Goal: Browse casually: Explore the website without a specific task or goal

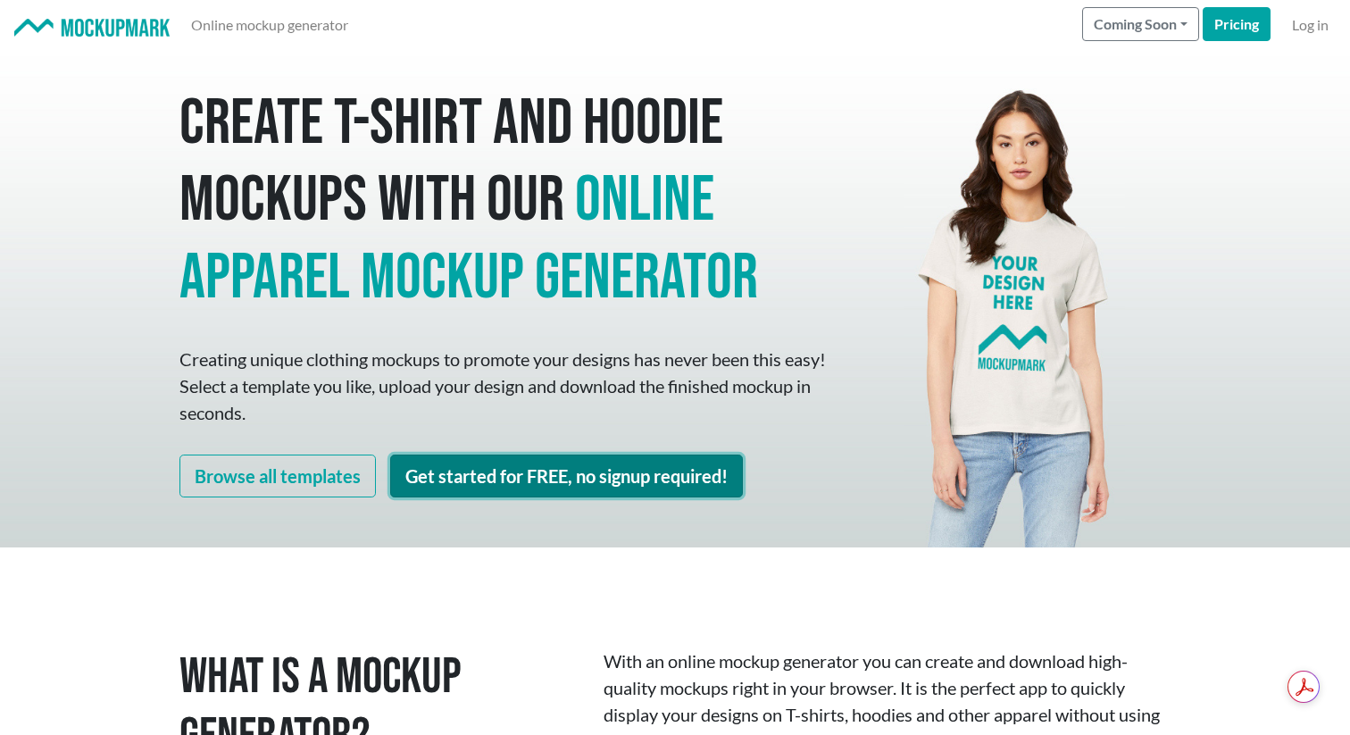
click at [479, 469] on link "Get started for FREE, no signup required!" at bounding box center [566, 475] width 353 height 43
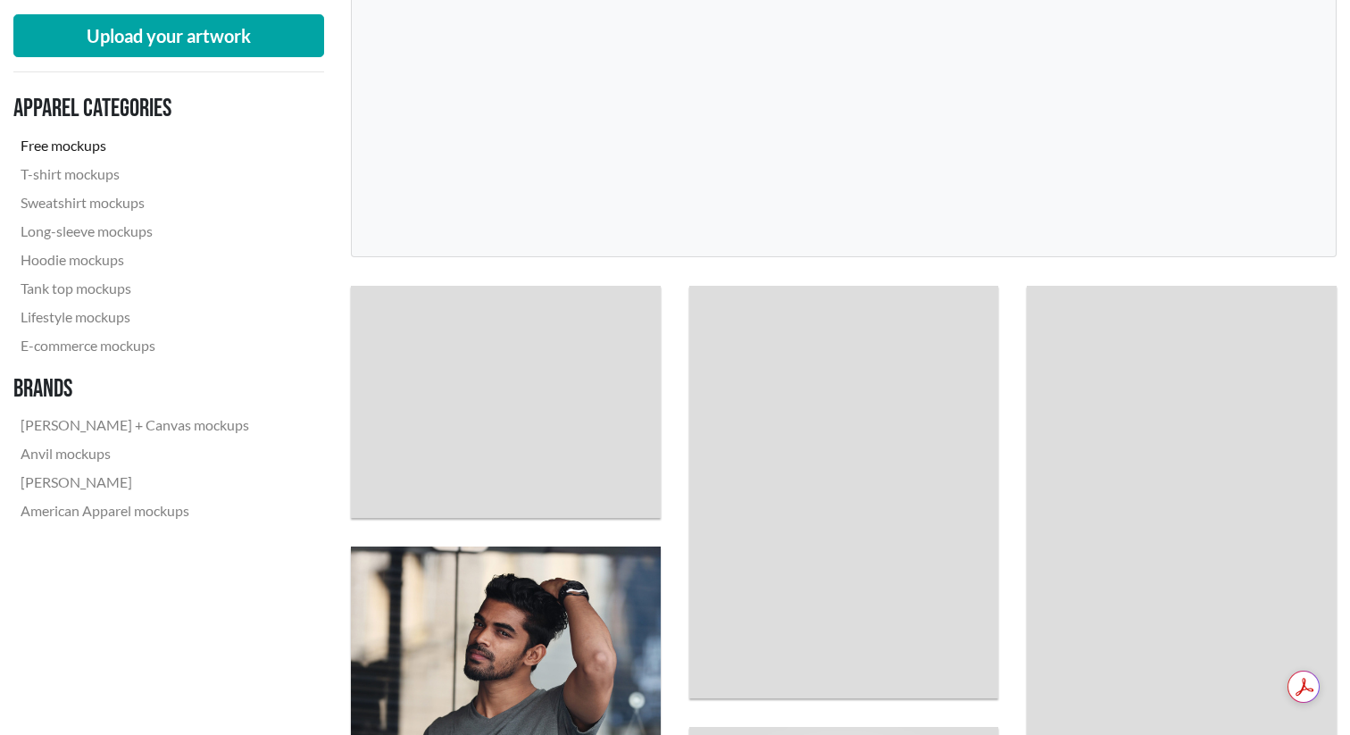
scroll to position [345, 0]
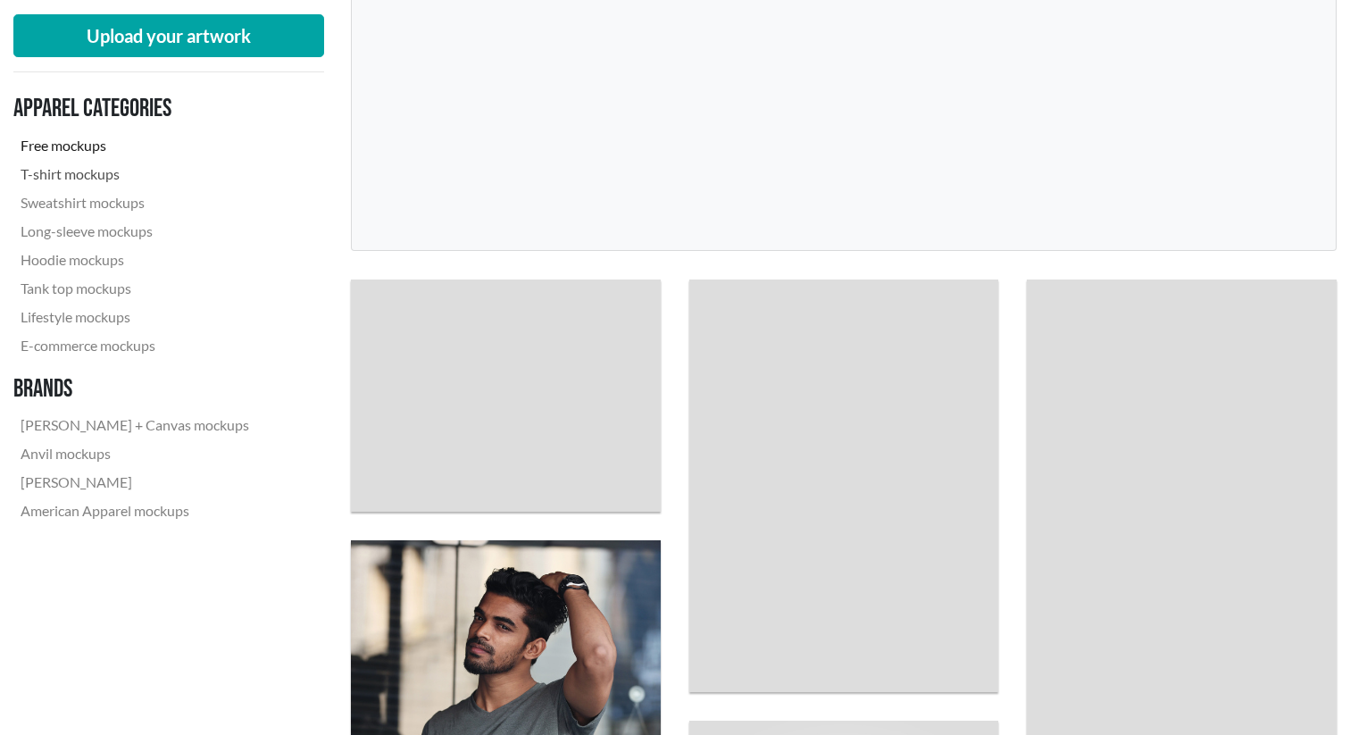
click at [103, 179] on link "T-shirt mockups" at bounding box center [134, 174] width 243 height 29
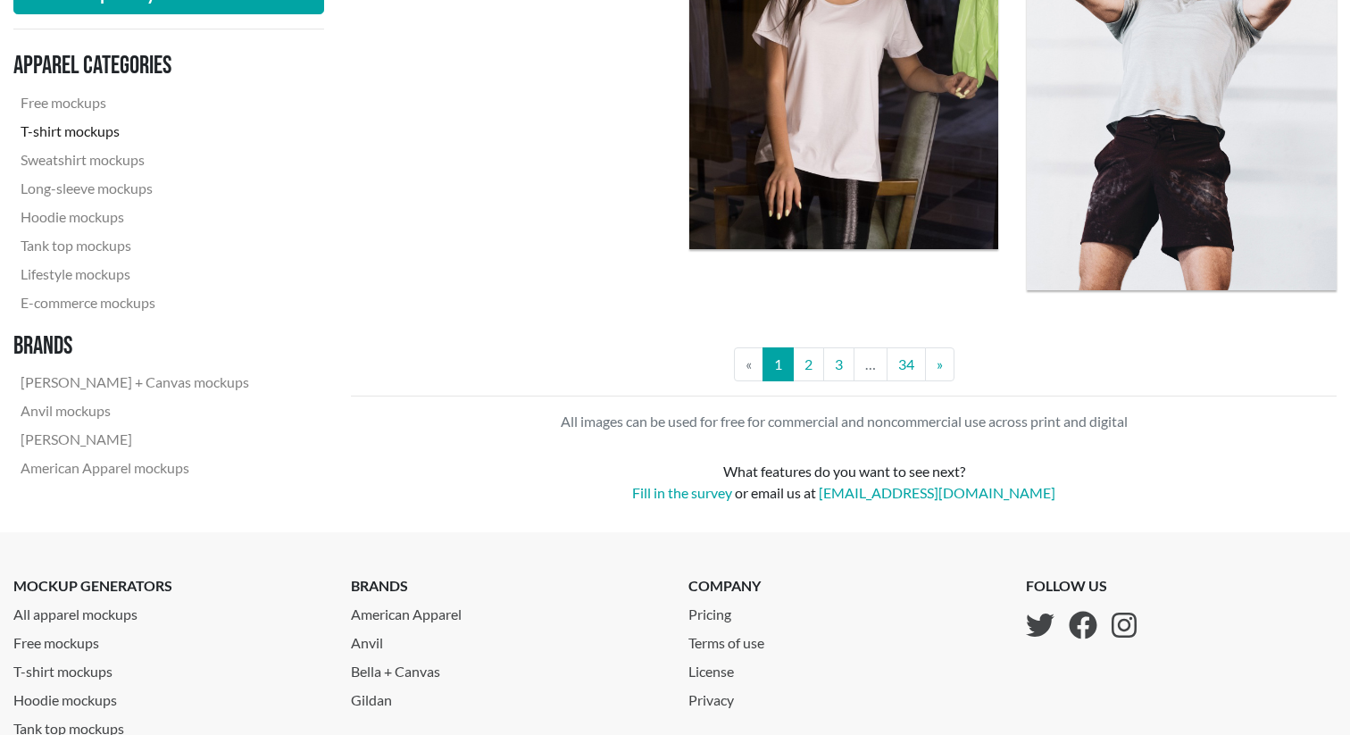
scroll to position [3753, 0]
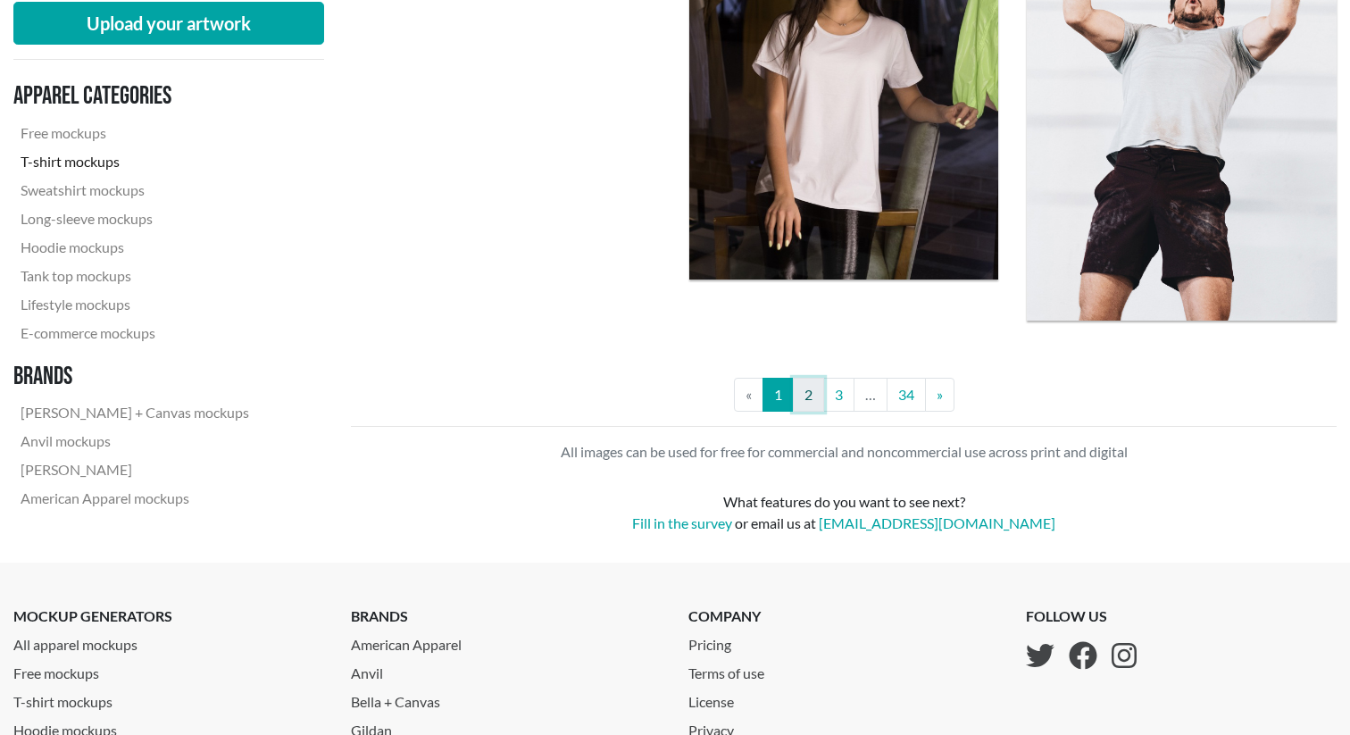
click at [811, 395] on link "2" at bounding box center [808, 395] width 31 height 34
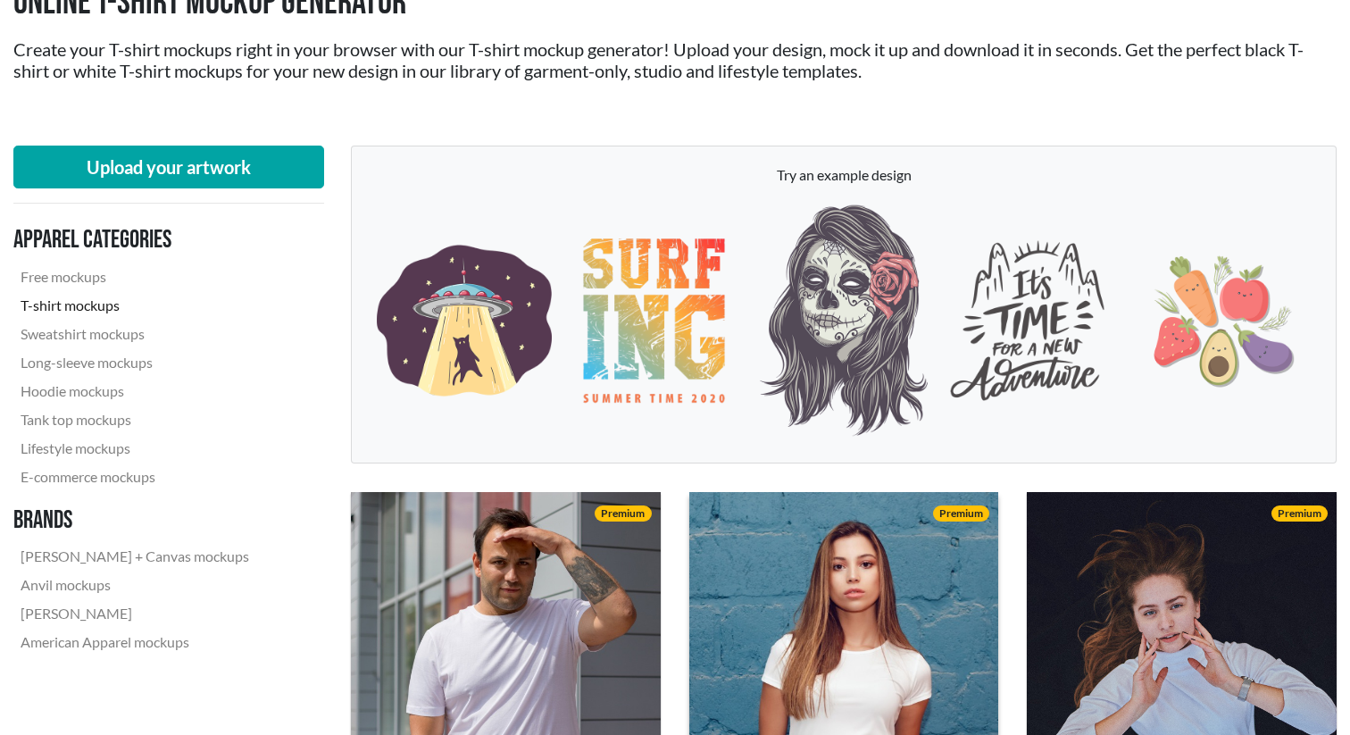
scroll to position [138, 0]
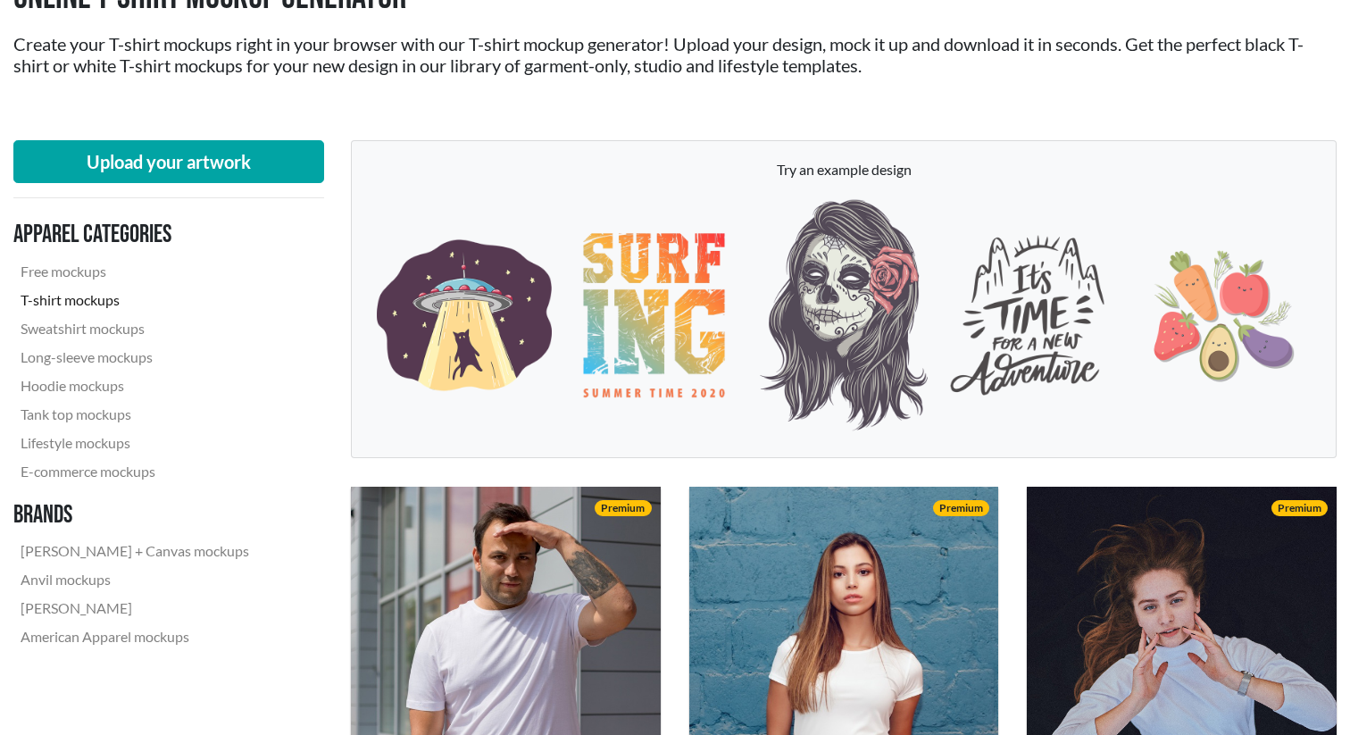
click at [85, 299] on link "T-shirt mockups" at bounding box center [134, 300] width 243 height 29
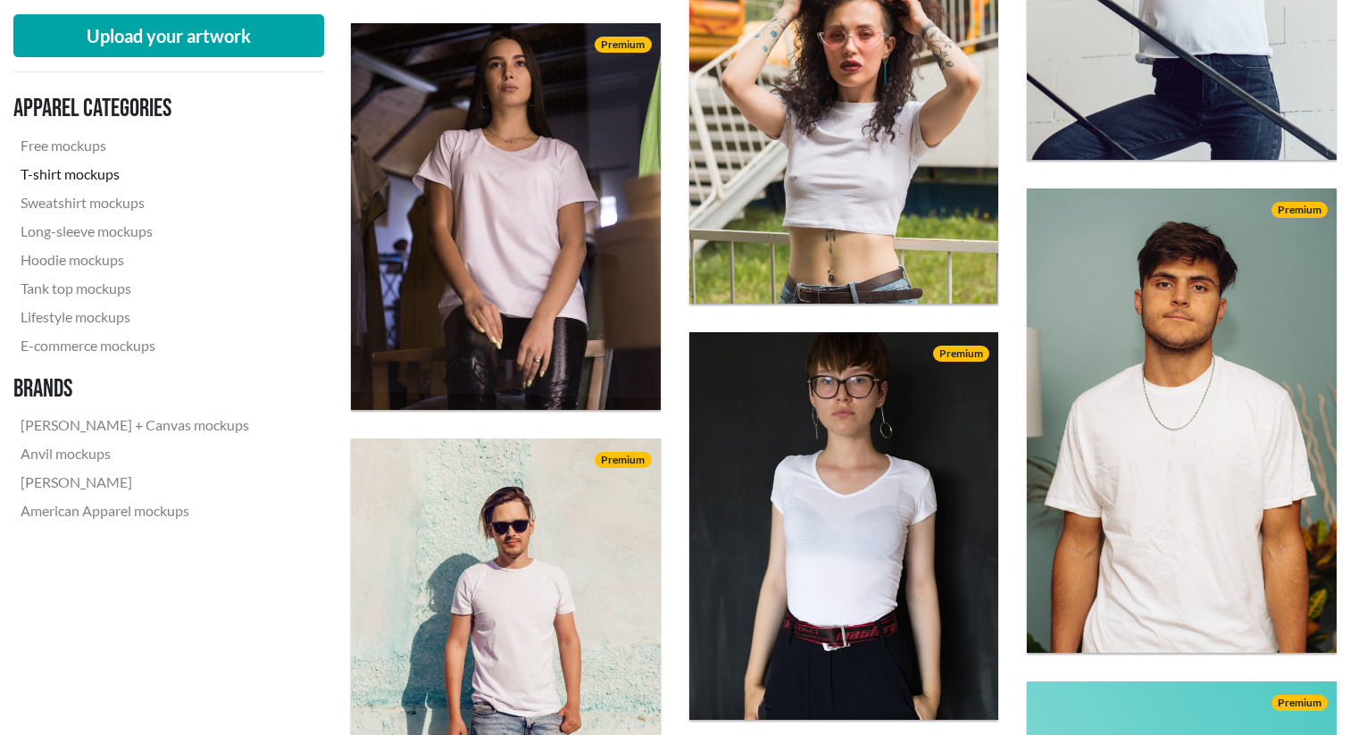
scroll to position [2439, 0]
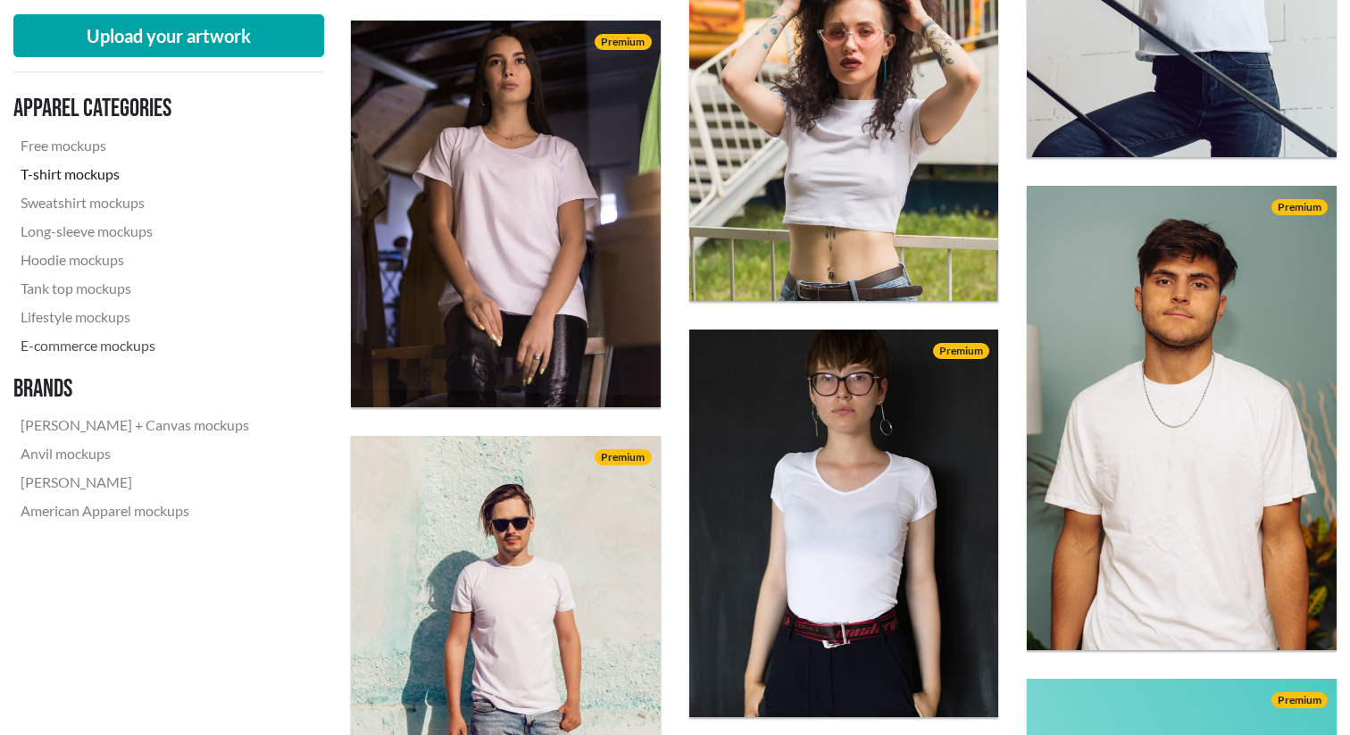
click at [73, 341] on link "E-commerce mockups" at bounding box center [134, 345] width 243 height 29
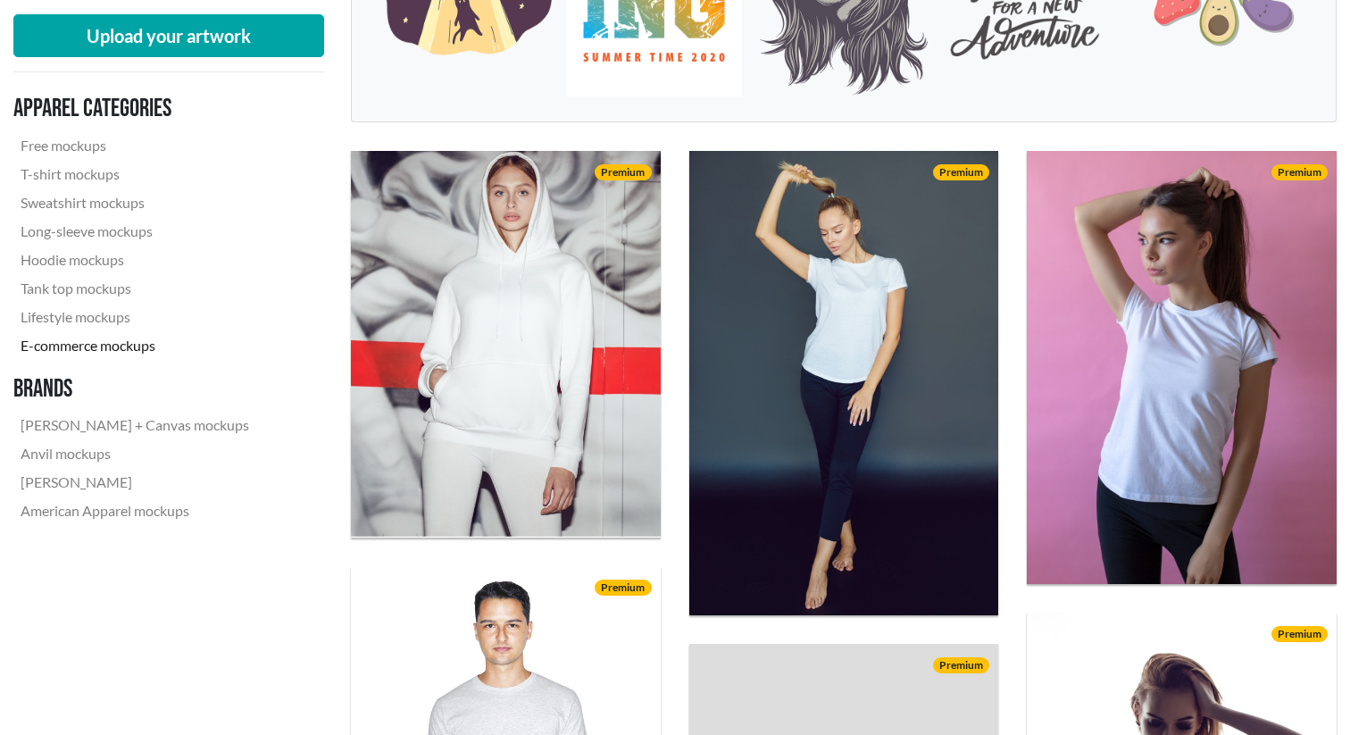
scroll to position [579, 0]
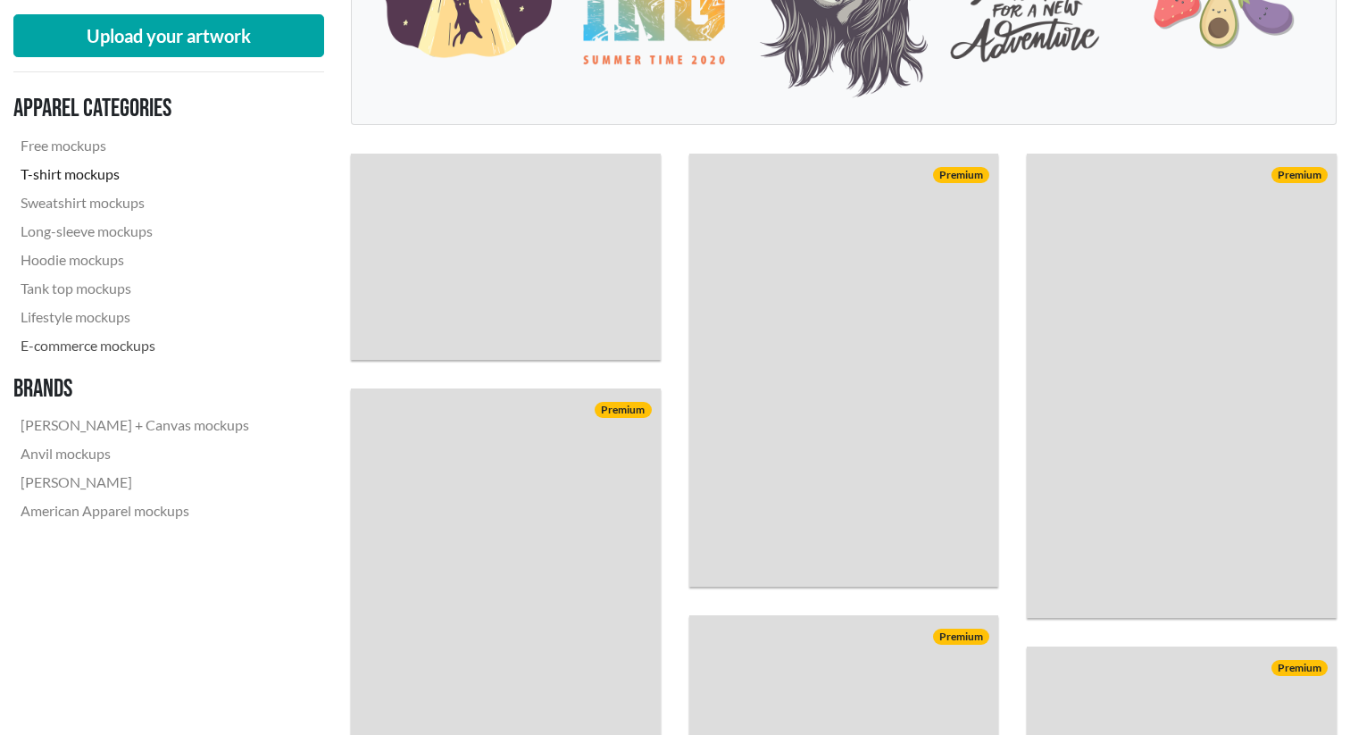
scroll to position [138, 0]
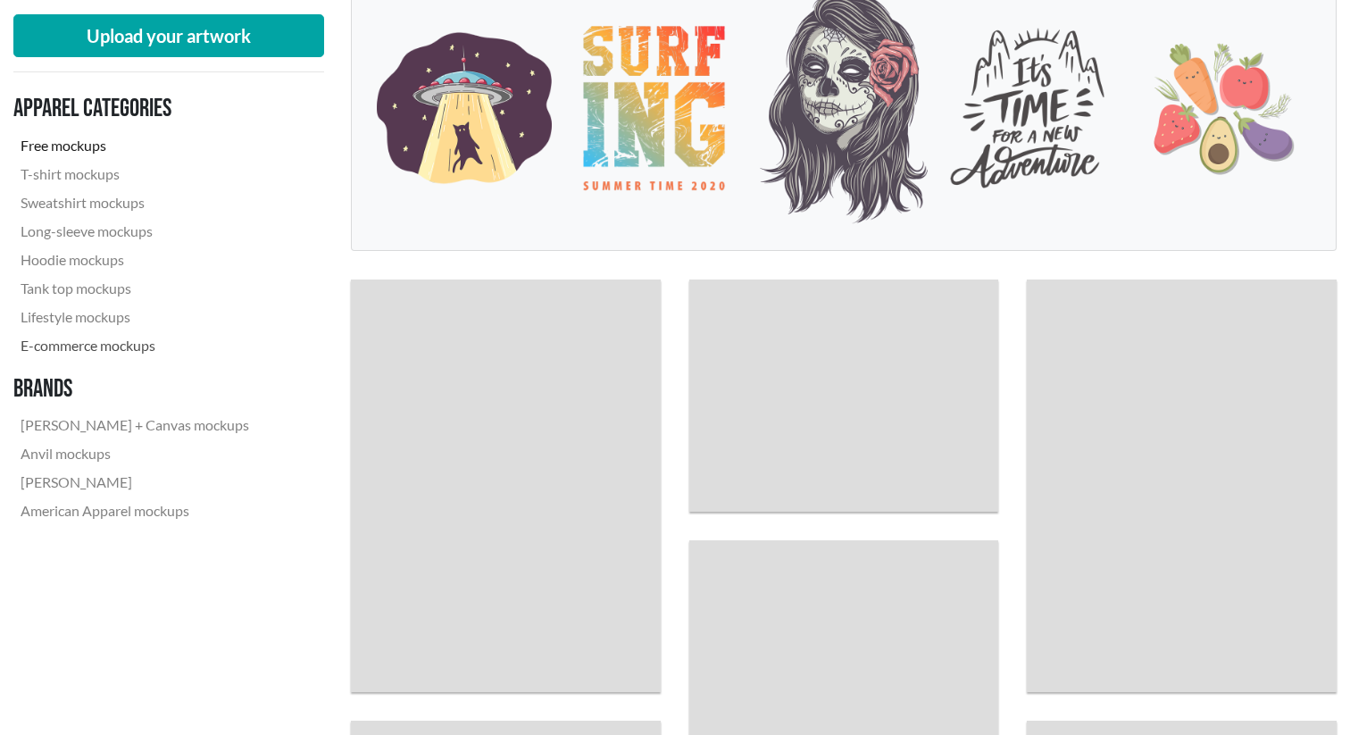
scroll to position [4068, 0]
